Goal: Transaction & Acquisition: Purchase product/service

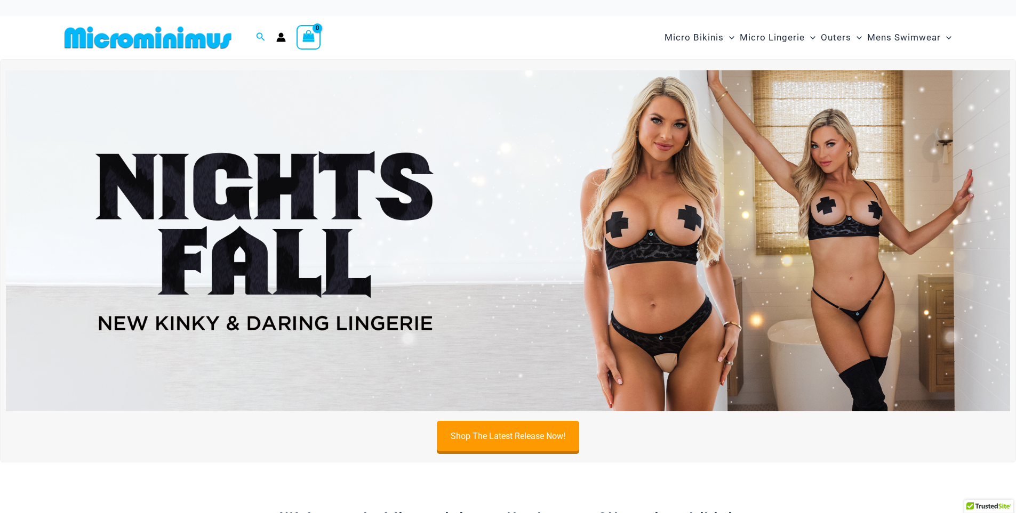
click at [694, 215] on img at bounding box center [508, 240] width 1004 height 341
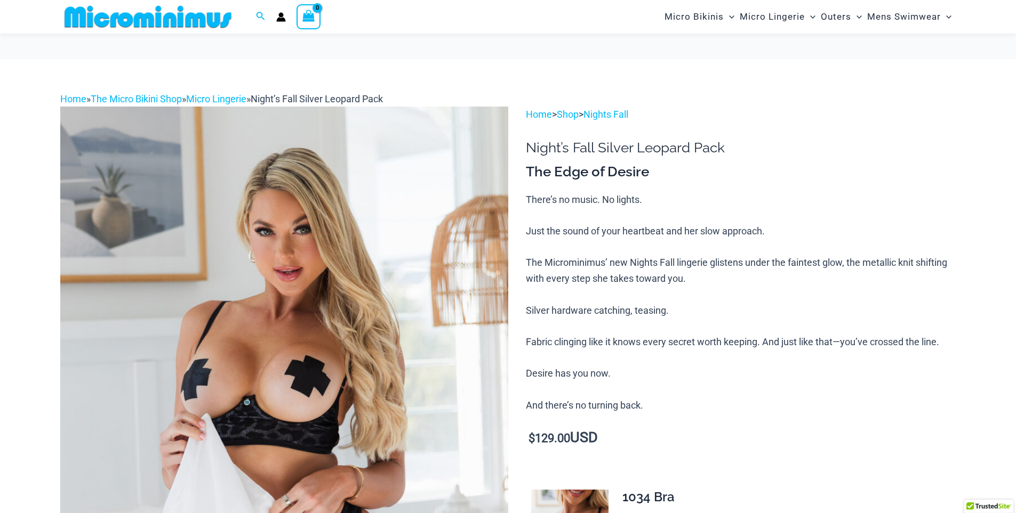
scroll to position [577, 0]
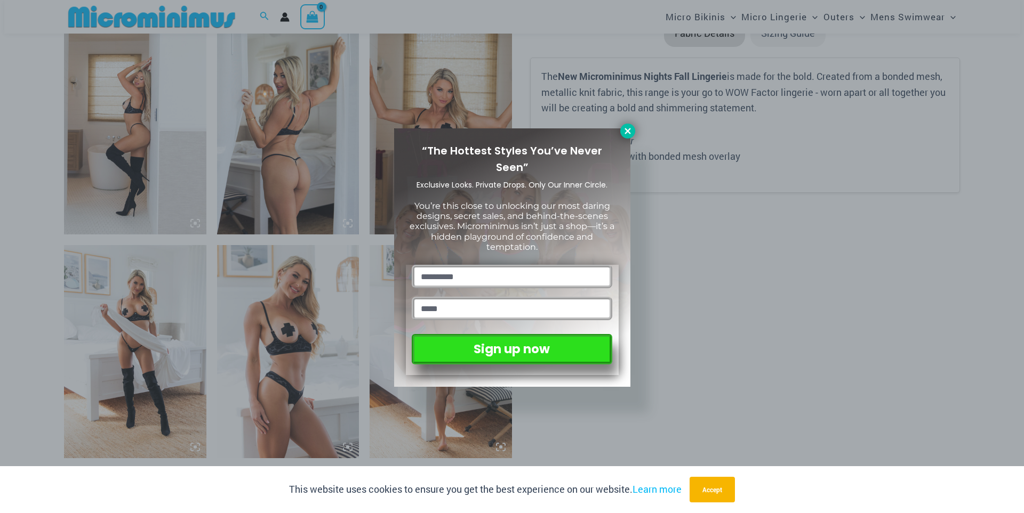
click at [632, 133] on icon at bounding box center [628, 131] width 10 height 10
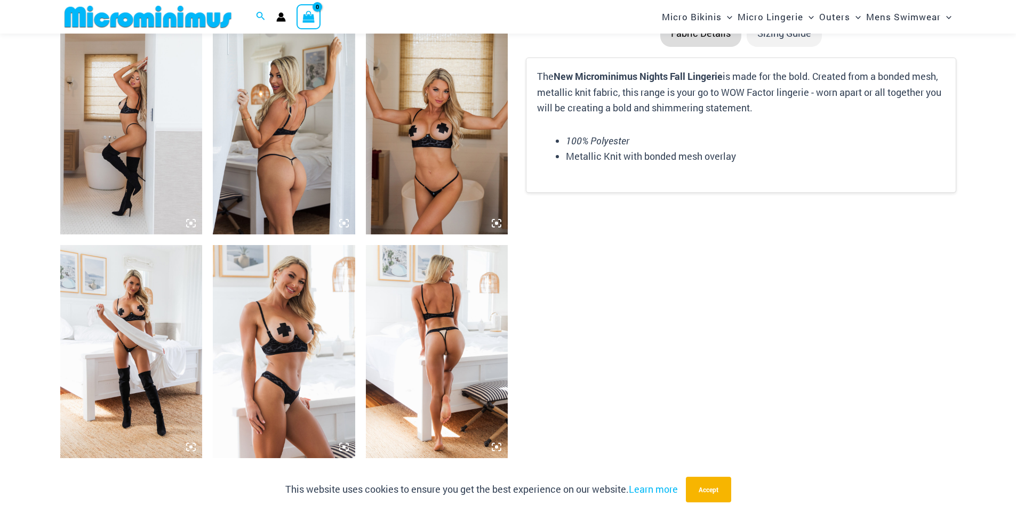
click at [463, 405] on img at bounding box center [437, 351] width 142 height 213
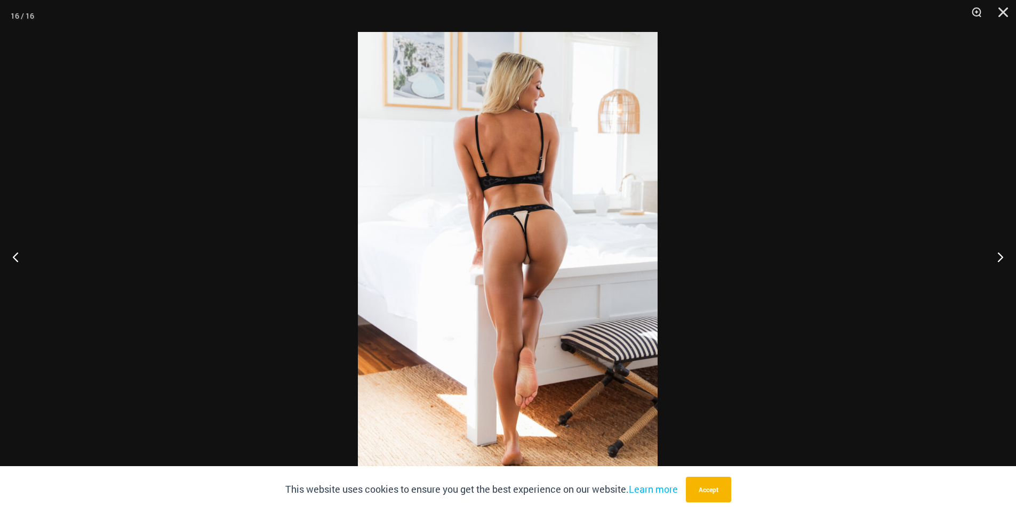
click at [561, 295] on img at bounding box center [508, 256] width 300 height 449
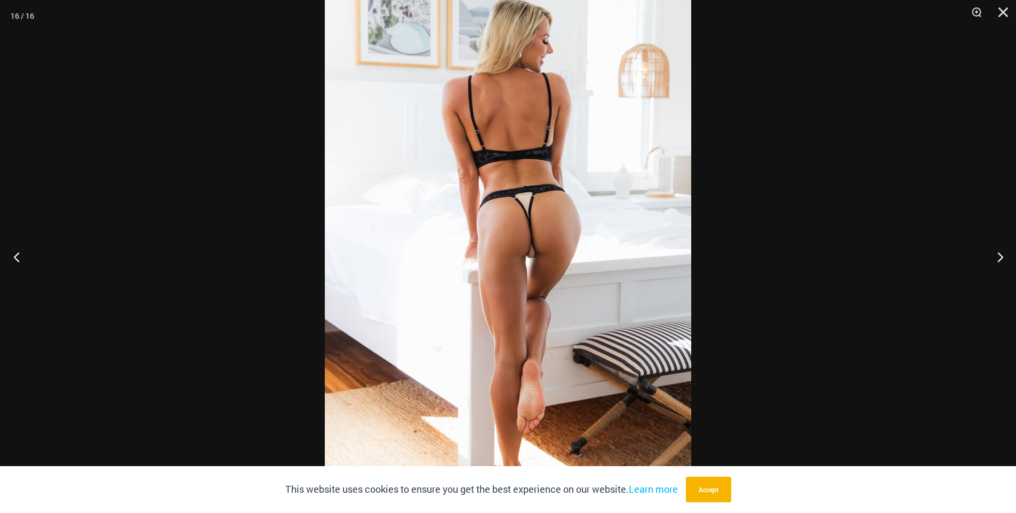
click at [10, 253] on button "Previous" at bounding box center [20, 256] width 40 height 53
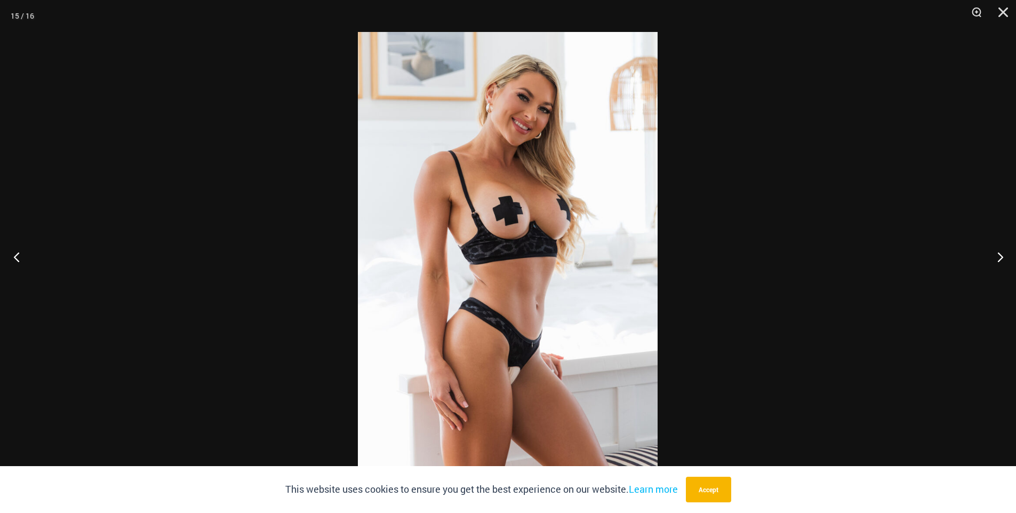
click at [10, 253] on button "Previous" at bounding box center [20, 256] width 40 height 53
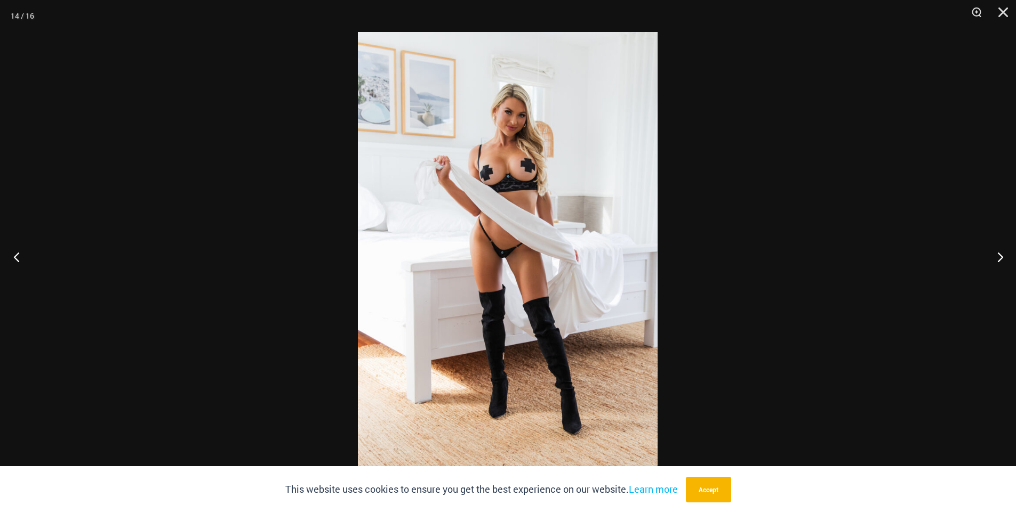
click at [10, 253] on button "Previous" at bounding box center [20, 256] width 40 height 53
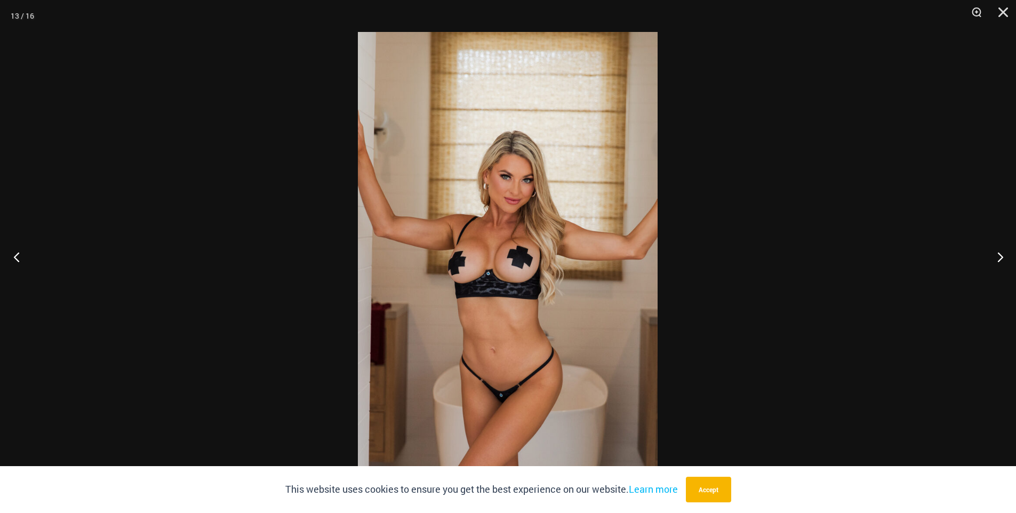
click at [10, 253] on button "Previous" at bounding box center [20, 256] width 40 height 53
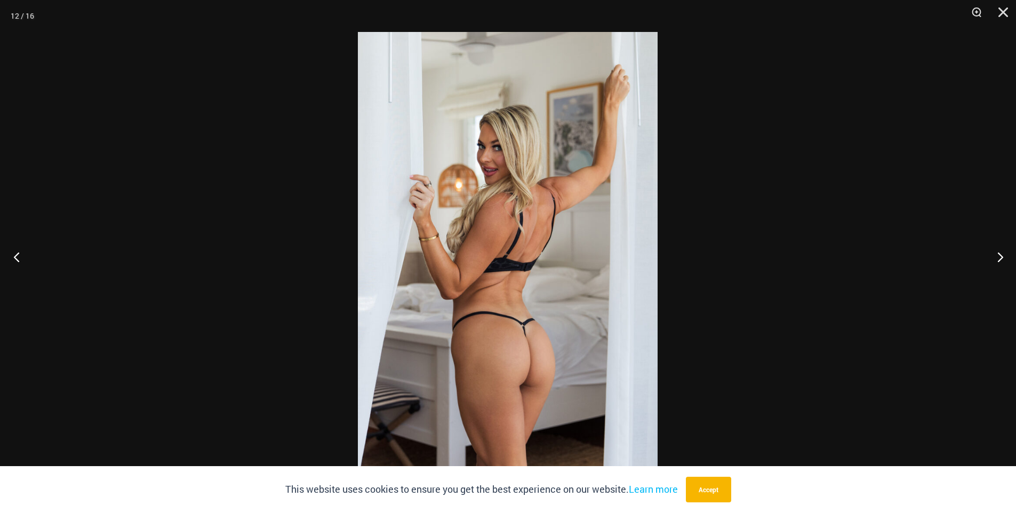
click at [10, 253] on button "Previous" at bounding box center [20, 256] width 40 height 53
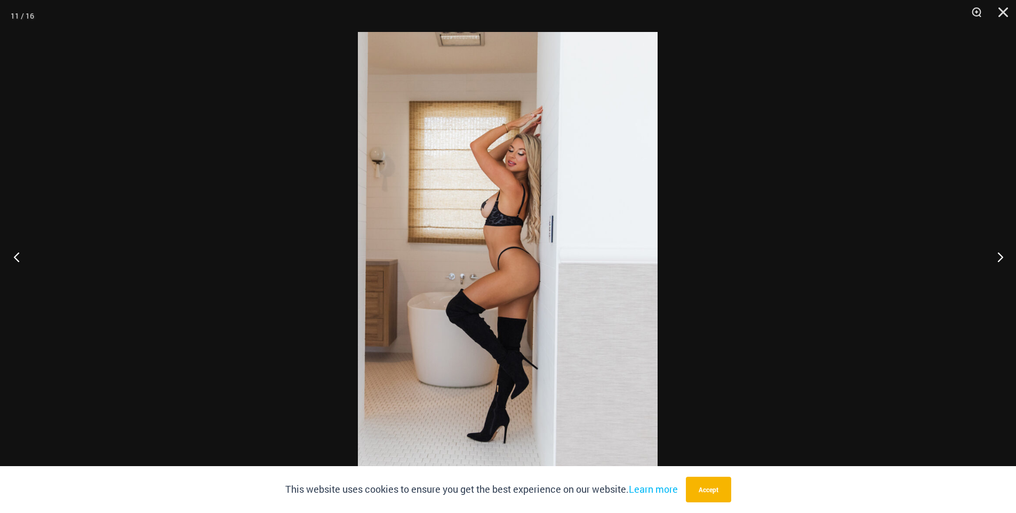
click at [15, 257] on button "Previous" at bounding box center [20, 256] width 40 height 53
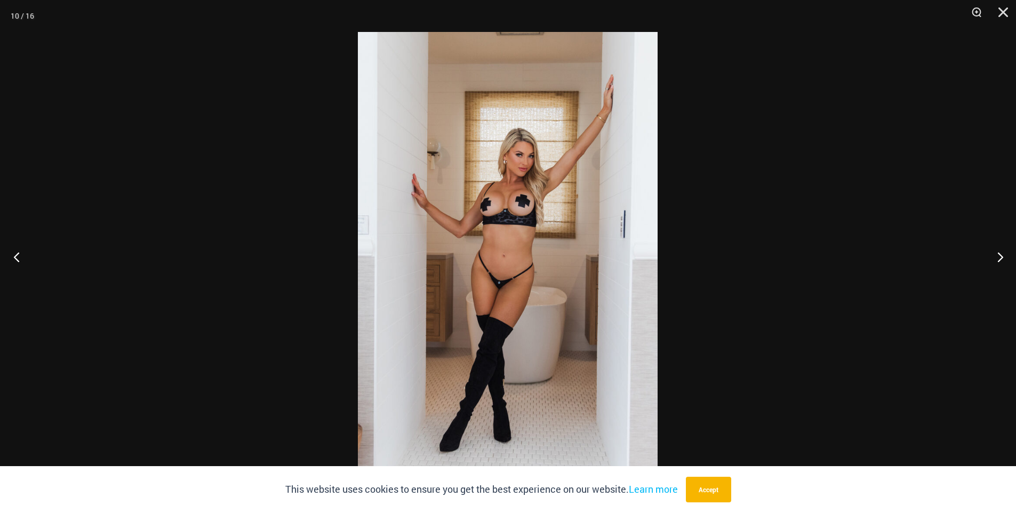
click at [15, 257] on button "Previous" at bounding box center [20, 256] width 40 height 53
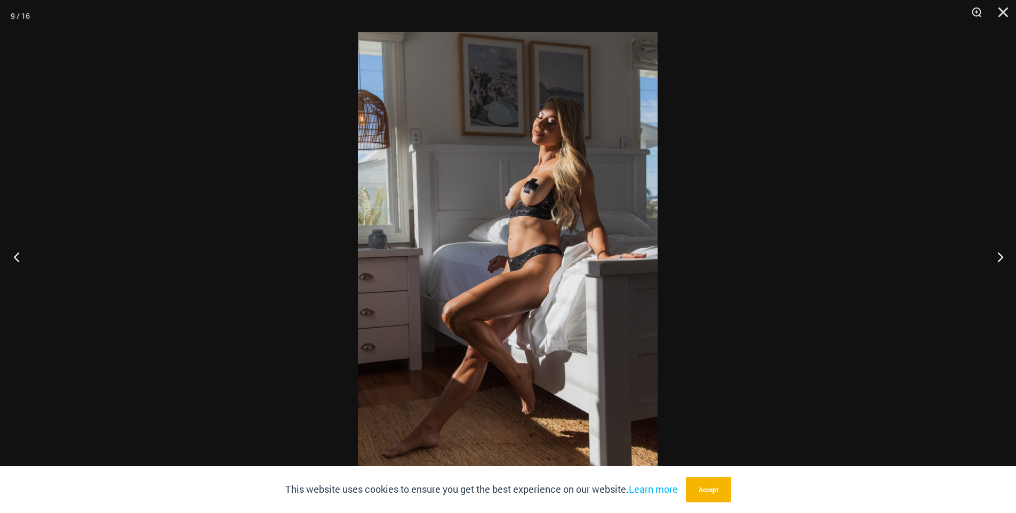
click at [15, 257] on button "Previous" at bounding box center [20, 256] width 40 height 53
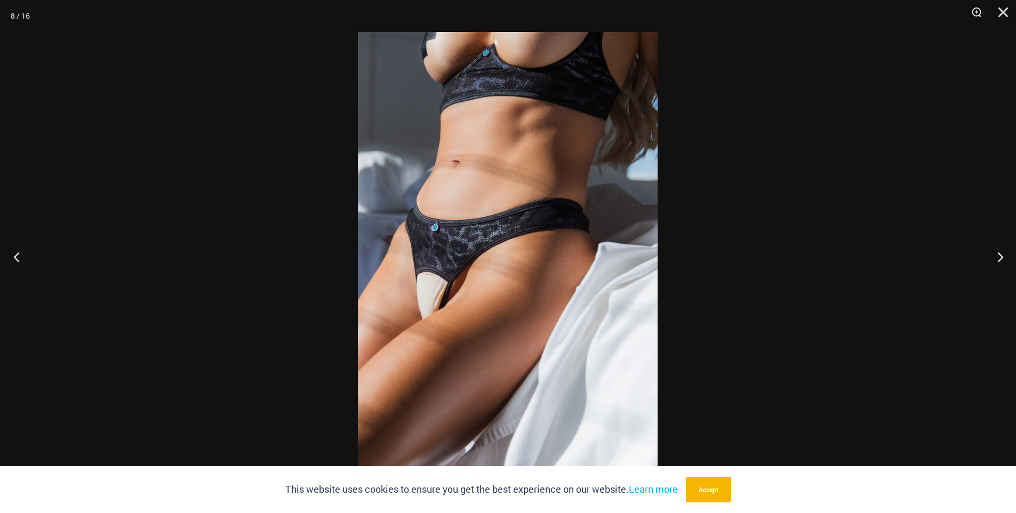
click at [15, 257] on button "Previous" at bounding box center [20, 256] width 40 height 53
